Goal: Check status

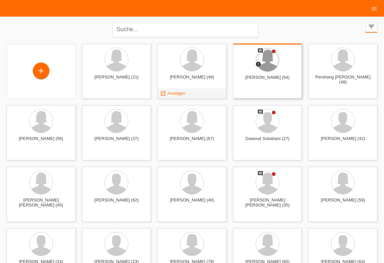
click at [269, 68] on div at bounding box center [267, 59] width 23 height 23
click at [249, 90] on span "Anzeigen" at bounding box center [252, 92] width 18 height 5
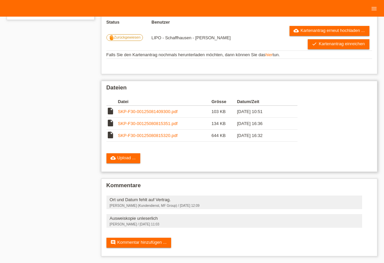
scroll to position [149, 0]
click at [151, 121] on link "SKP-F30-00125080815351.pdf" at bounding box center [148, 123] width 60 height 5
click at [133, 111] on link "SKP-F30-00125081409300.pdf" at bounding box center [148, 111] width 60 height 5
click at [136, 137] on td "SKP-F30-00125080815320.pdf" at bounding box center [165, 135] width 94 height 12
click at [134, 133] on link "SKP-F30-00125080815320.pdf" at bounding box center [148, 135] width 60 height 5
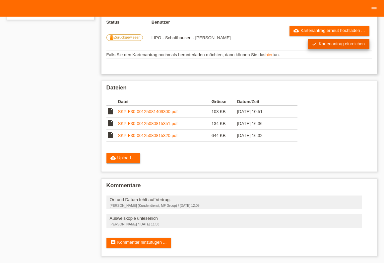
click at [316, 41] on icon "check" at bounding box center [314, 43] width 5 height 5
